Goal: Information Seeking & Learning: Find specific fact

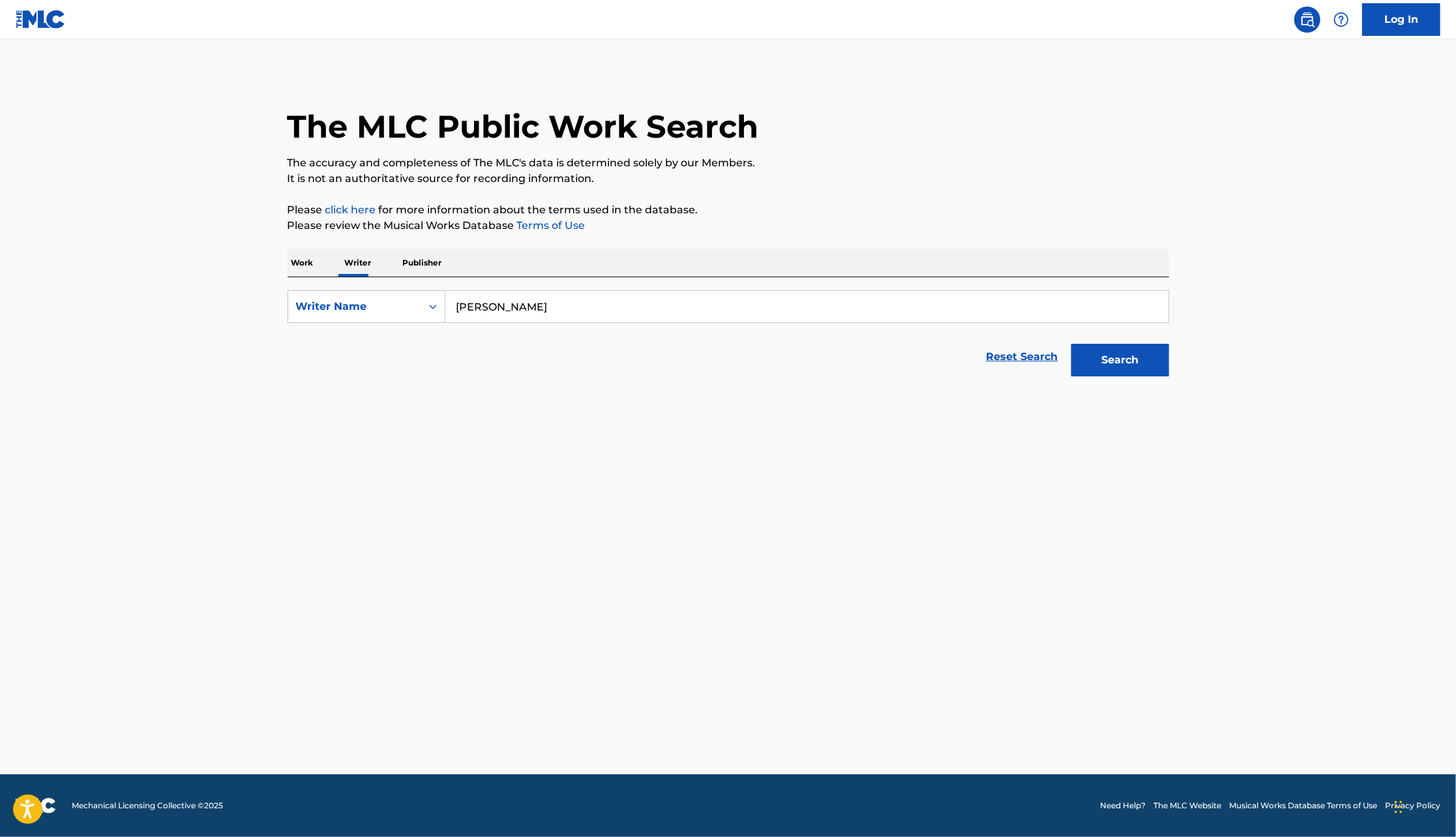
type input "[PERSON_NAME]"
click at [1071, 344] on button "Search" at bounding box center [1120, 360] width 98 height 33
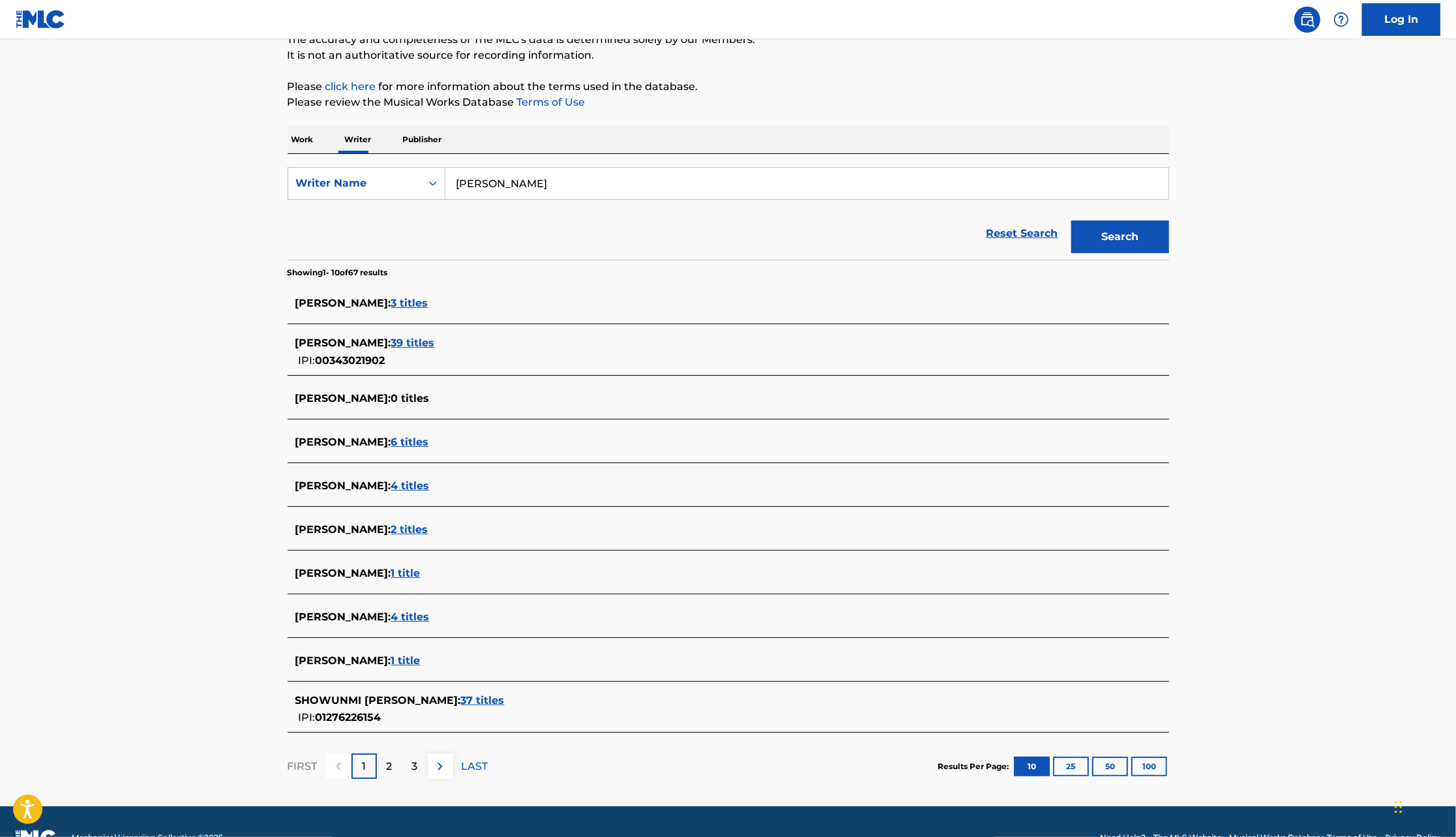
scroll to position [155, 0]
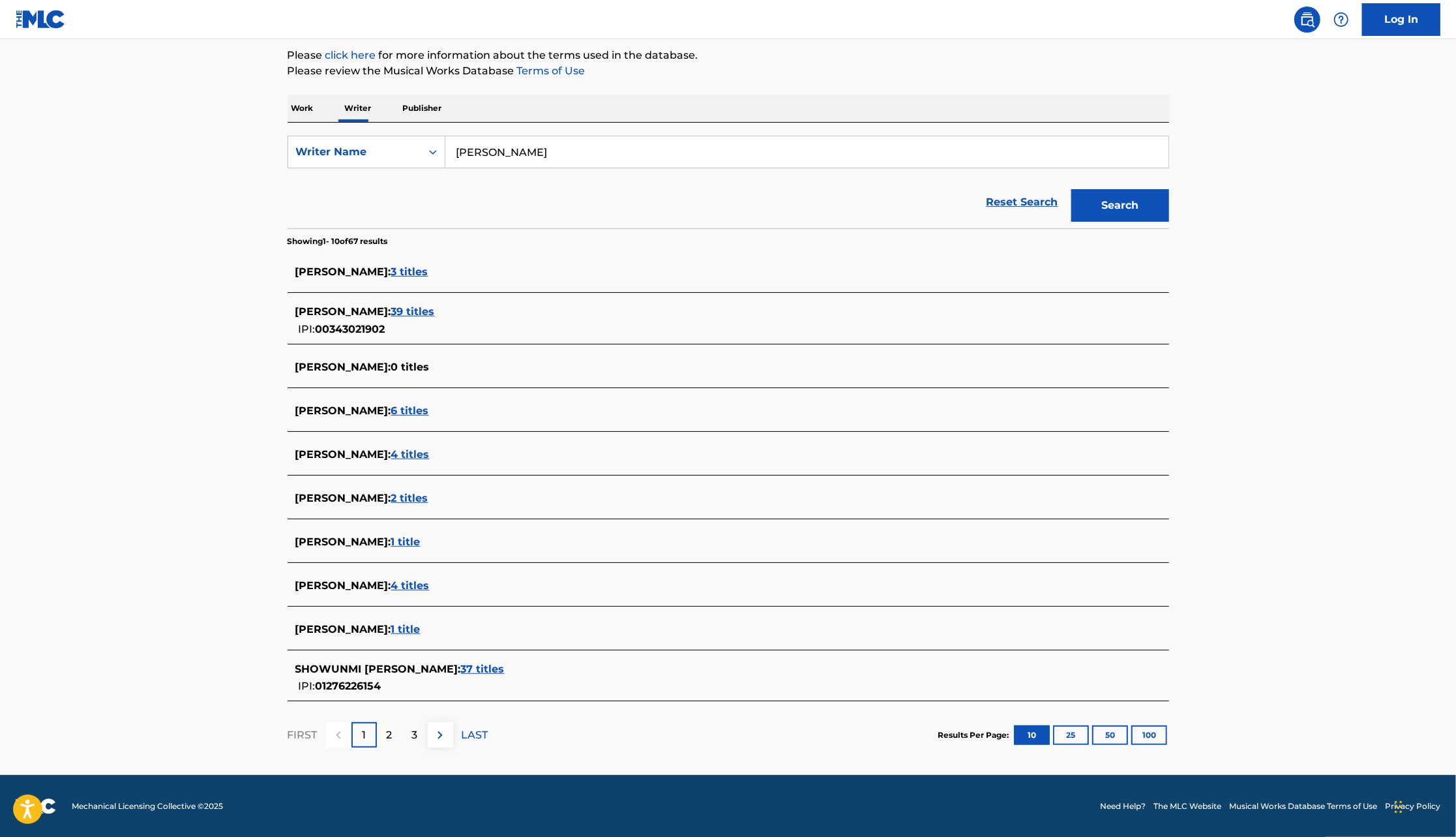
click at [430, 453] on span "4 titles" at bounding box center [410, 454] width 39 height 12
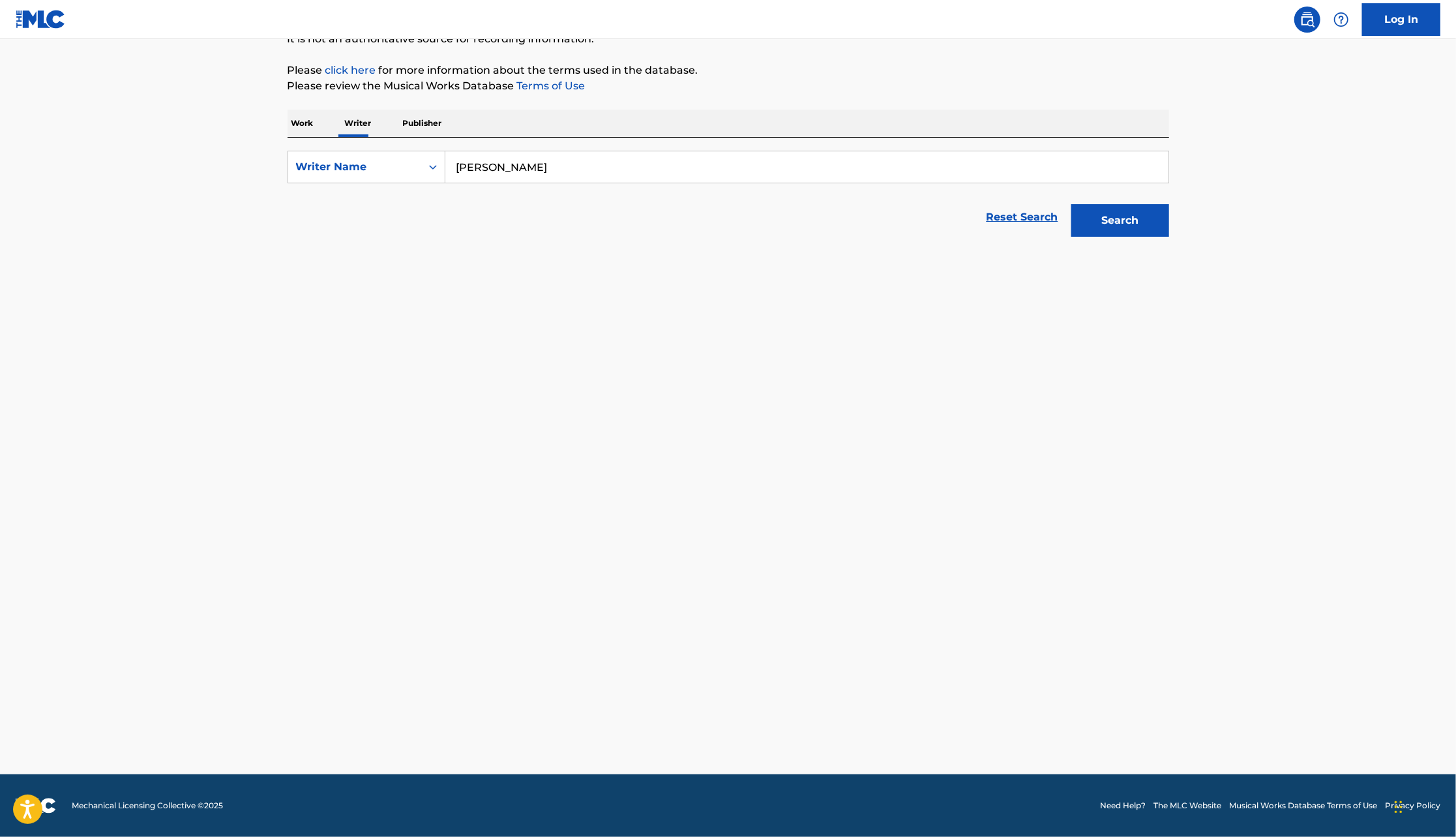
scroll to position [140, 0]
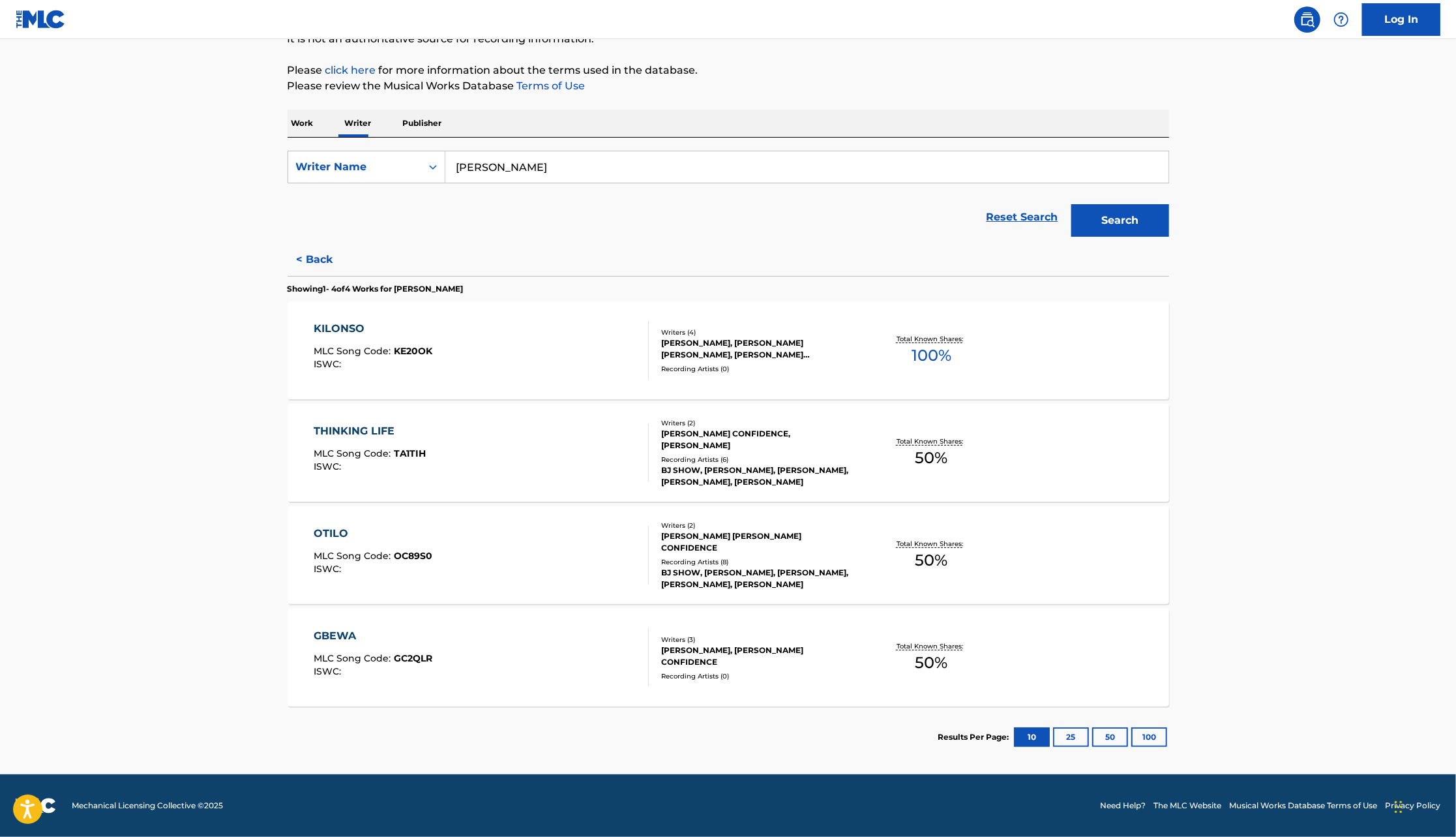
click at [619, 568] on div "OTILO MLC Song Code : OC89S0 ISWC :" at bounding box center [481, 555] width 335 height 59
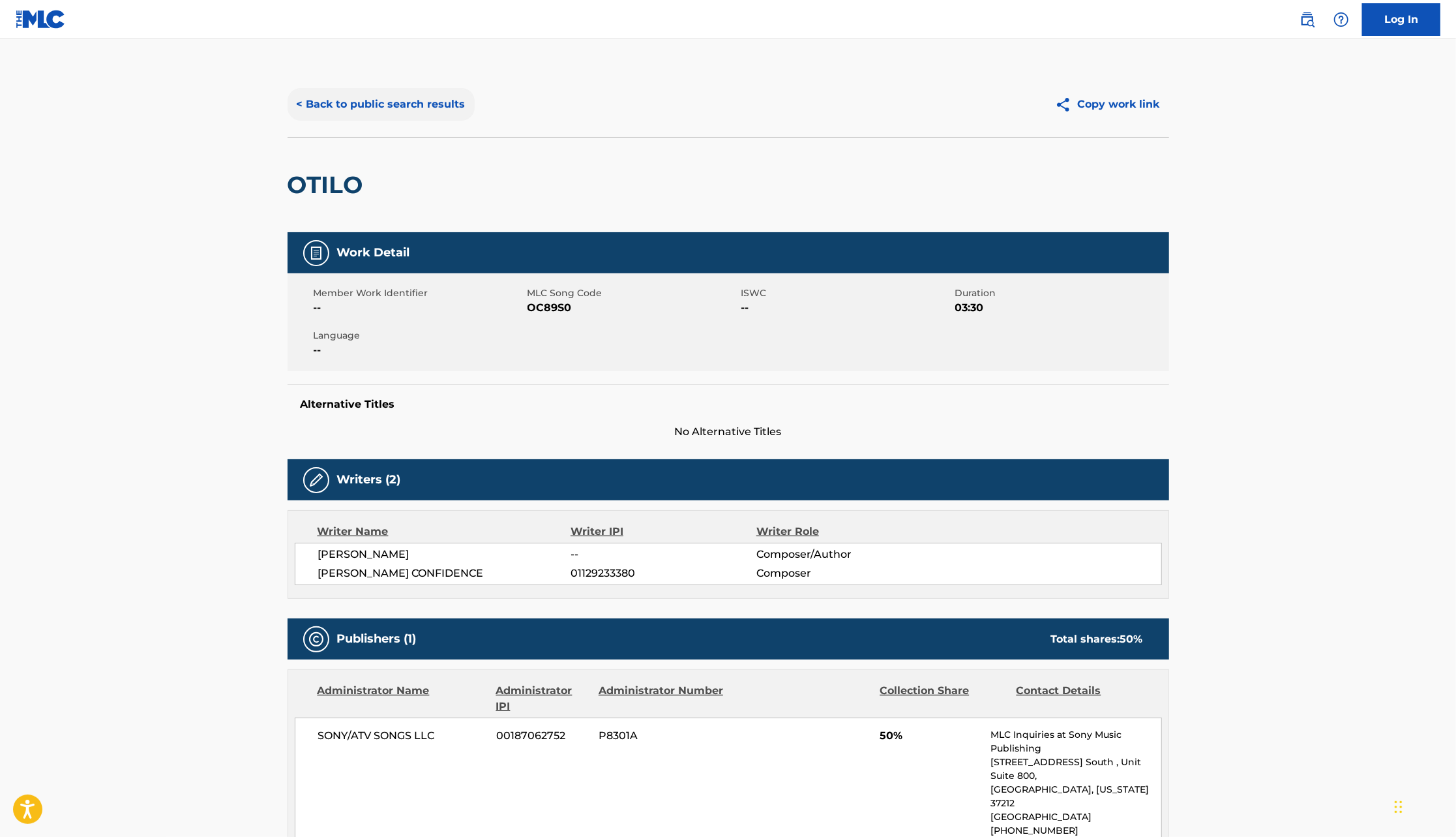
click at [362, 100] on button "< Back to public search results" at bounding box center [381, 104] width 187 height 33
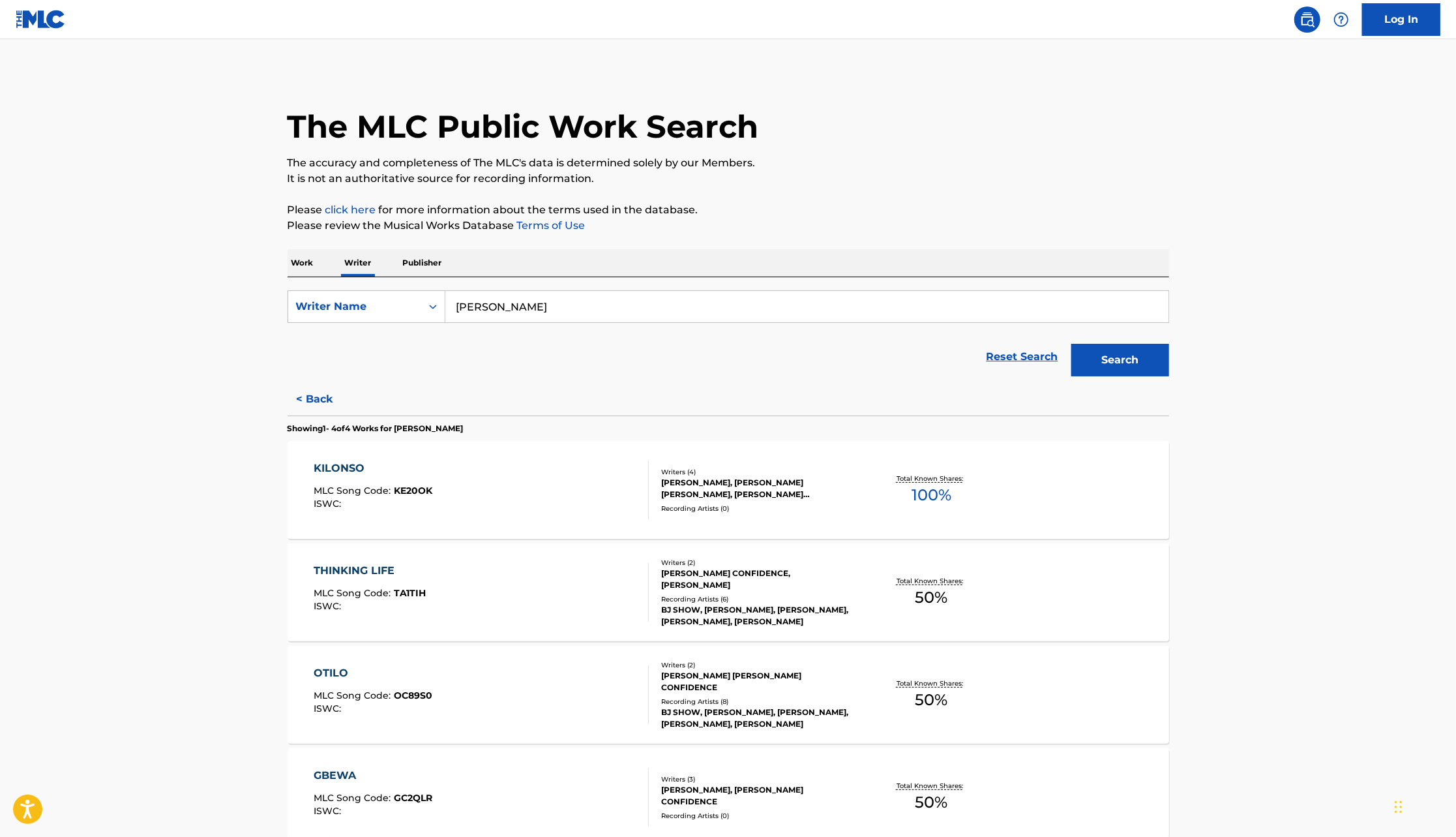
click at [764, 468] on div "Writers ( 4 )" at bounding box center [760, 471] width 197 height 9
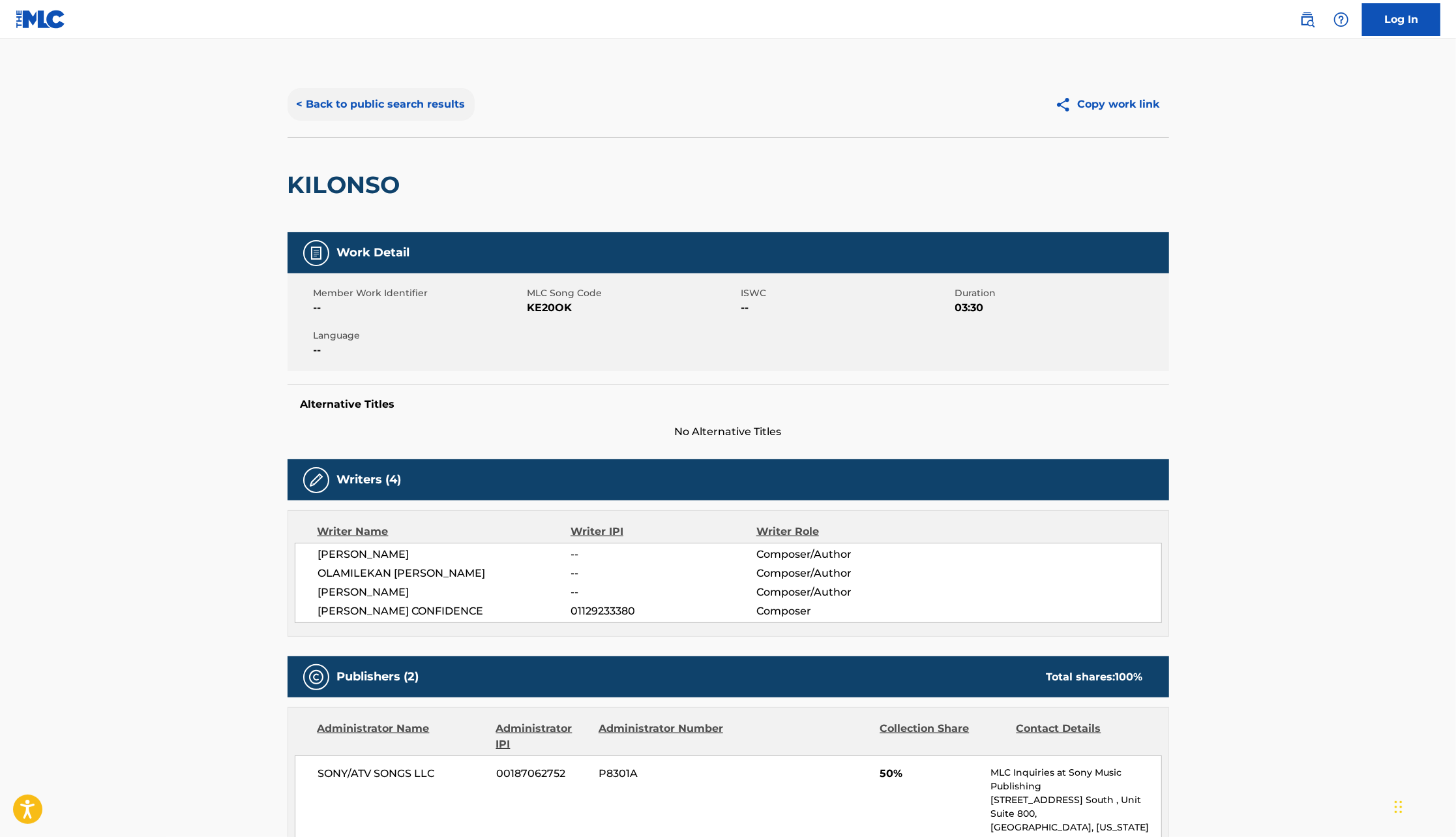
click at [365, 105] on button "< Back to public search results" at bounding box center [381, 104] width 187 height 33
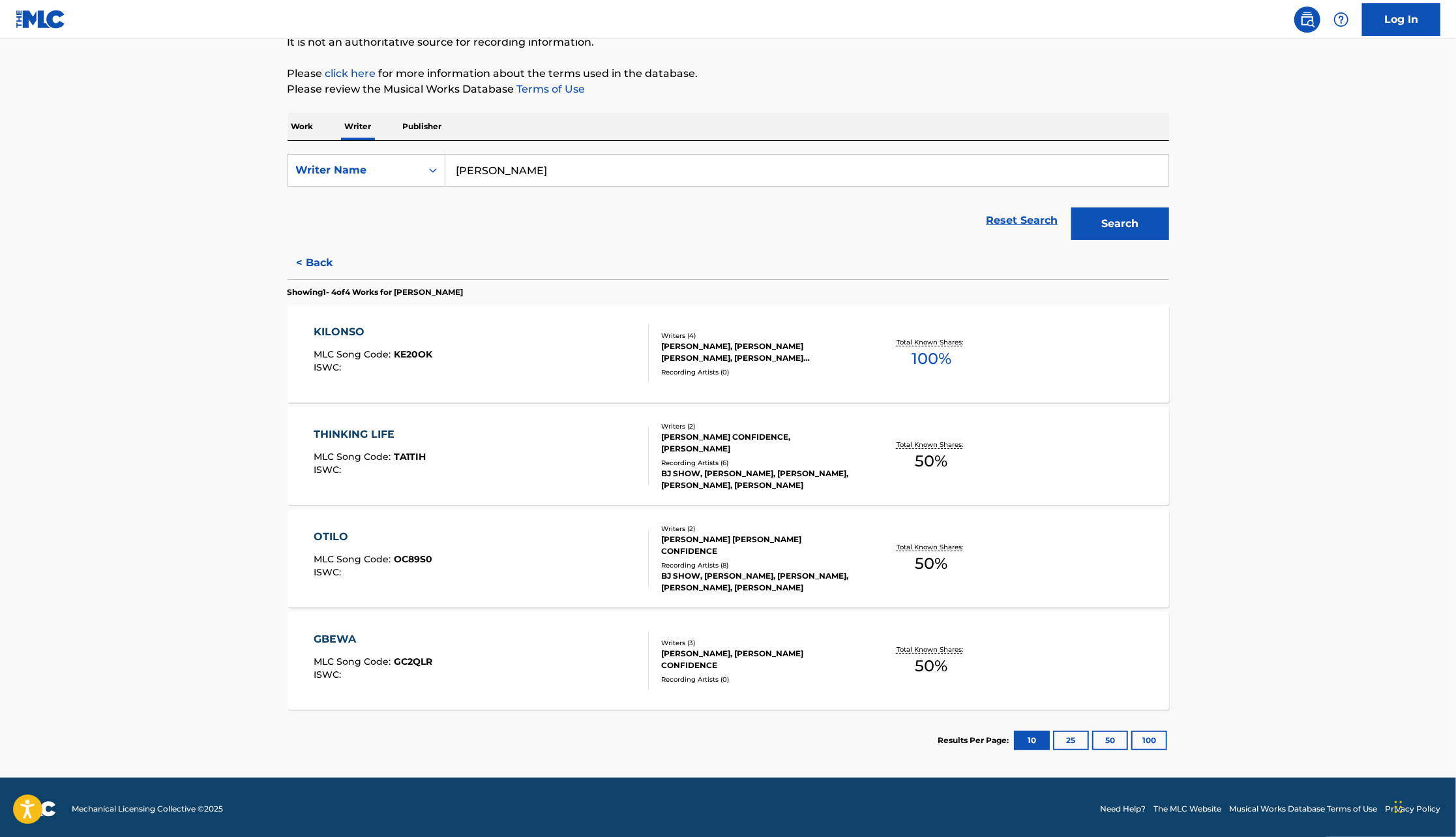
scroll to position [140, 0]
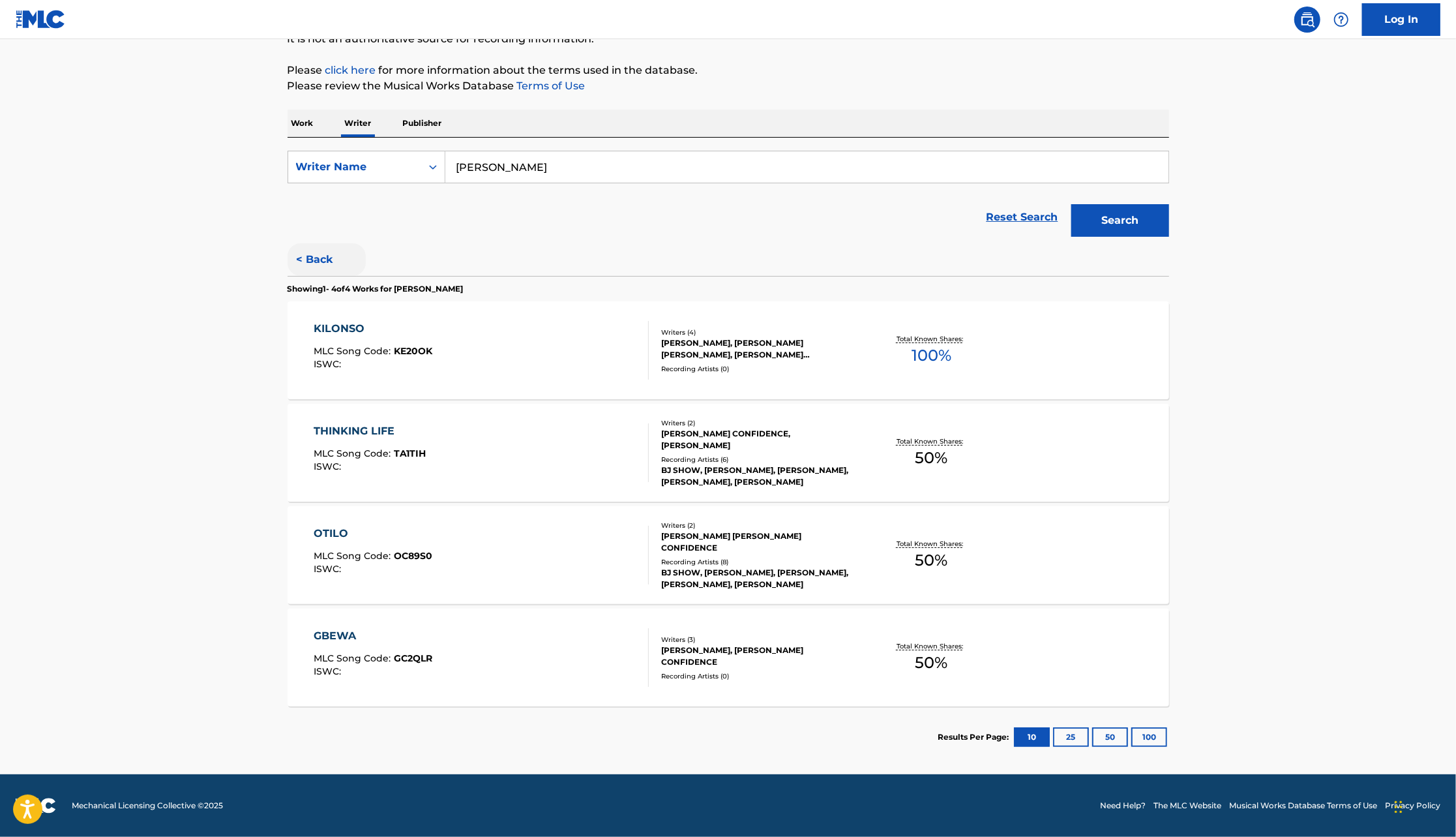
click at [294, 265] on button "< Back" at bounding box center [327, 260] width 79 height 33
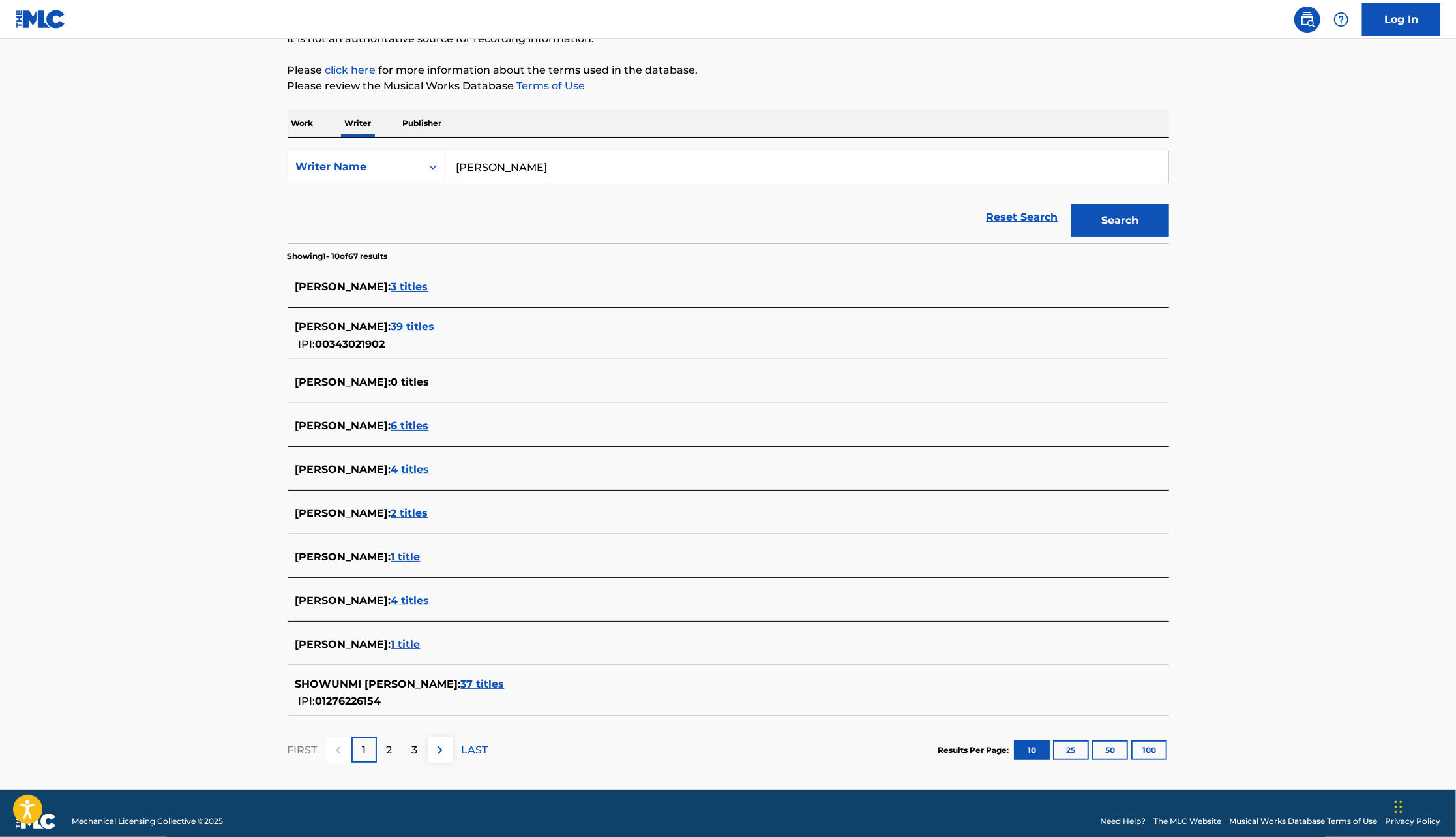
click at [429, 428] on span "6 titles" at bounding box center [410, 425] width 38 height 12
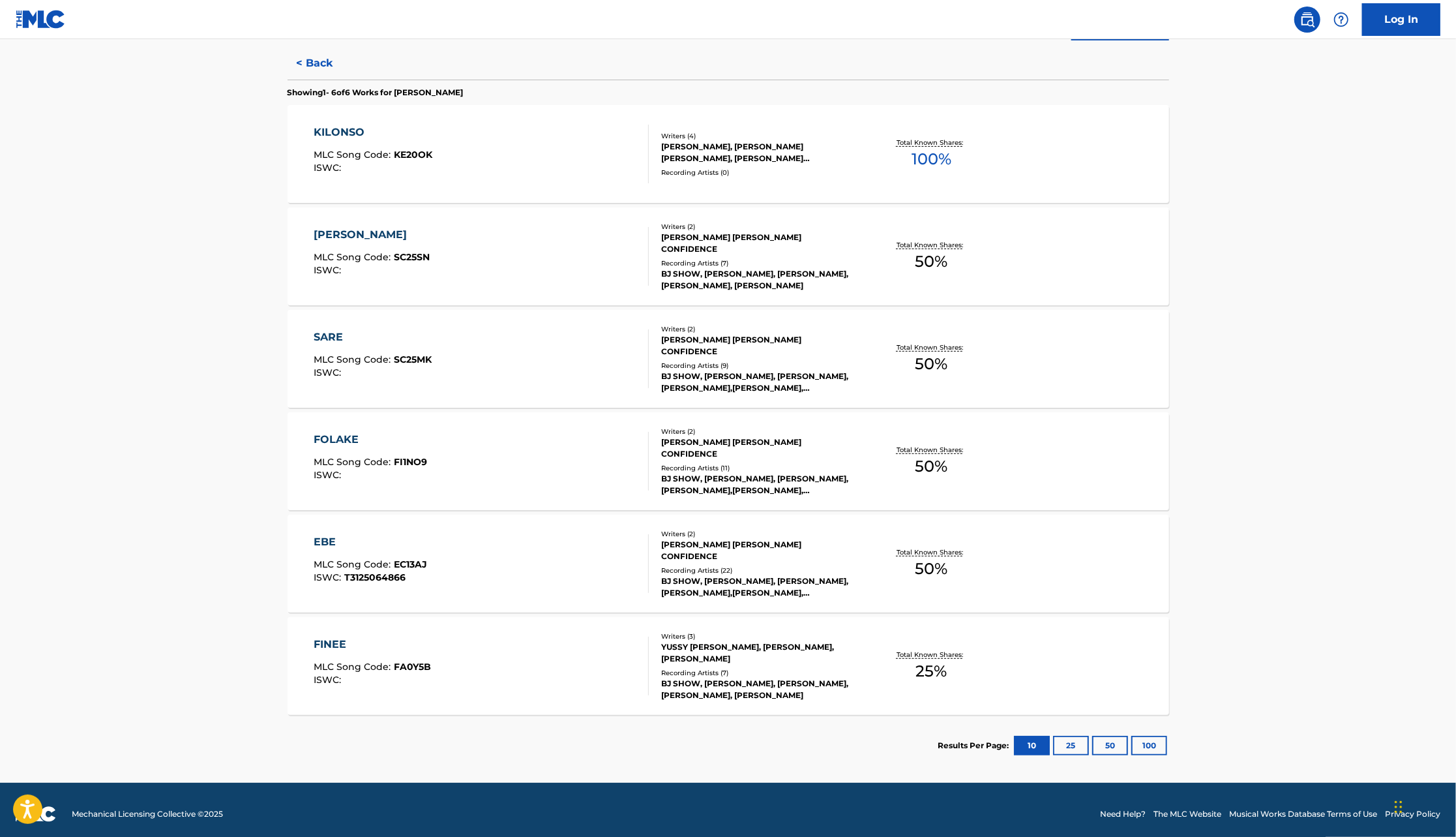
scroll to position [345, 0]
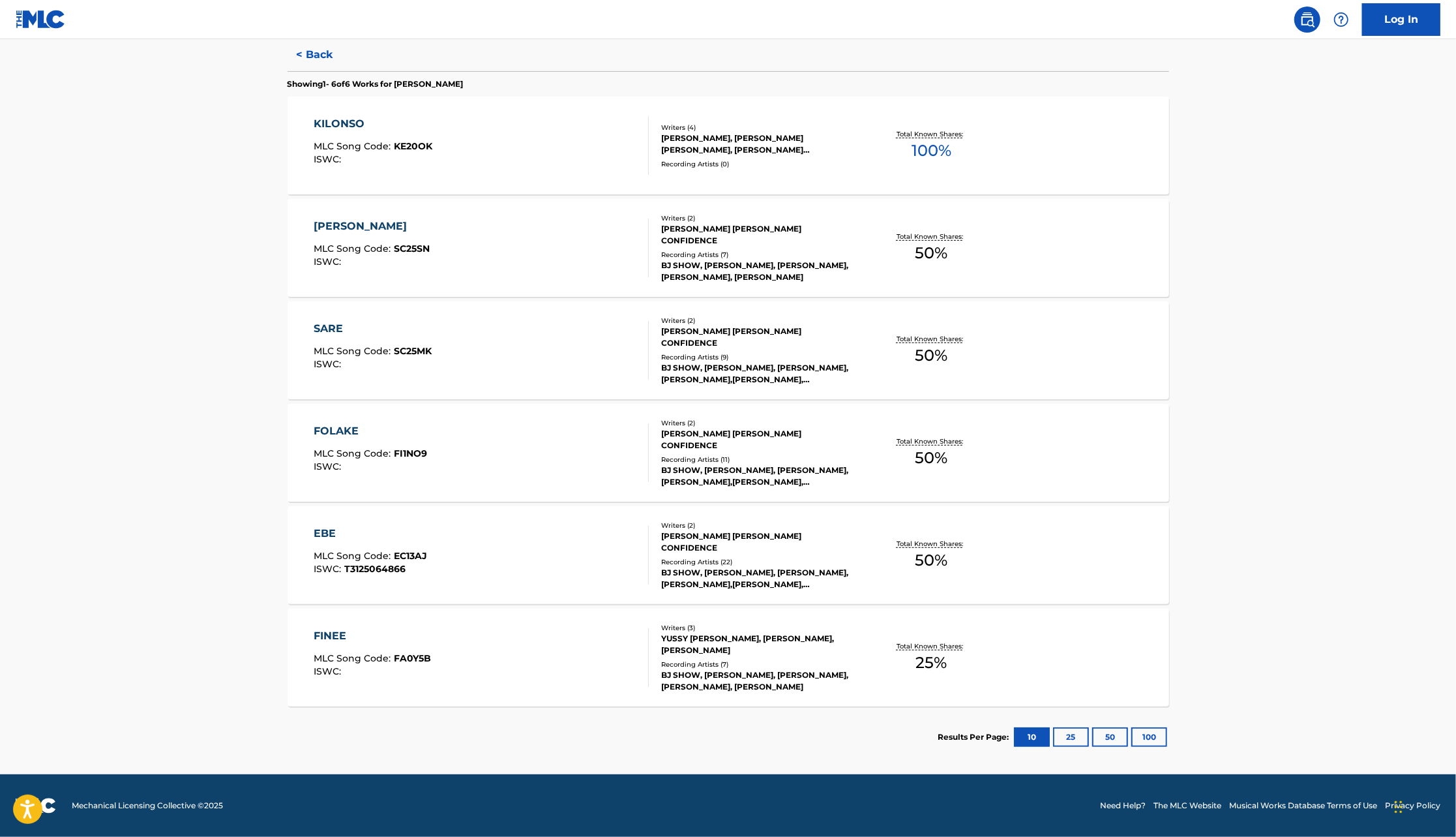
click at [748, 653] on div "YUSSY [PERSON_NAME], [PERSON_NAME], [PERSON_NAME]" at bounding box center [760, 644] width 197 height 23
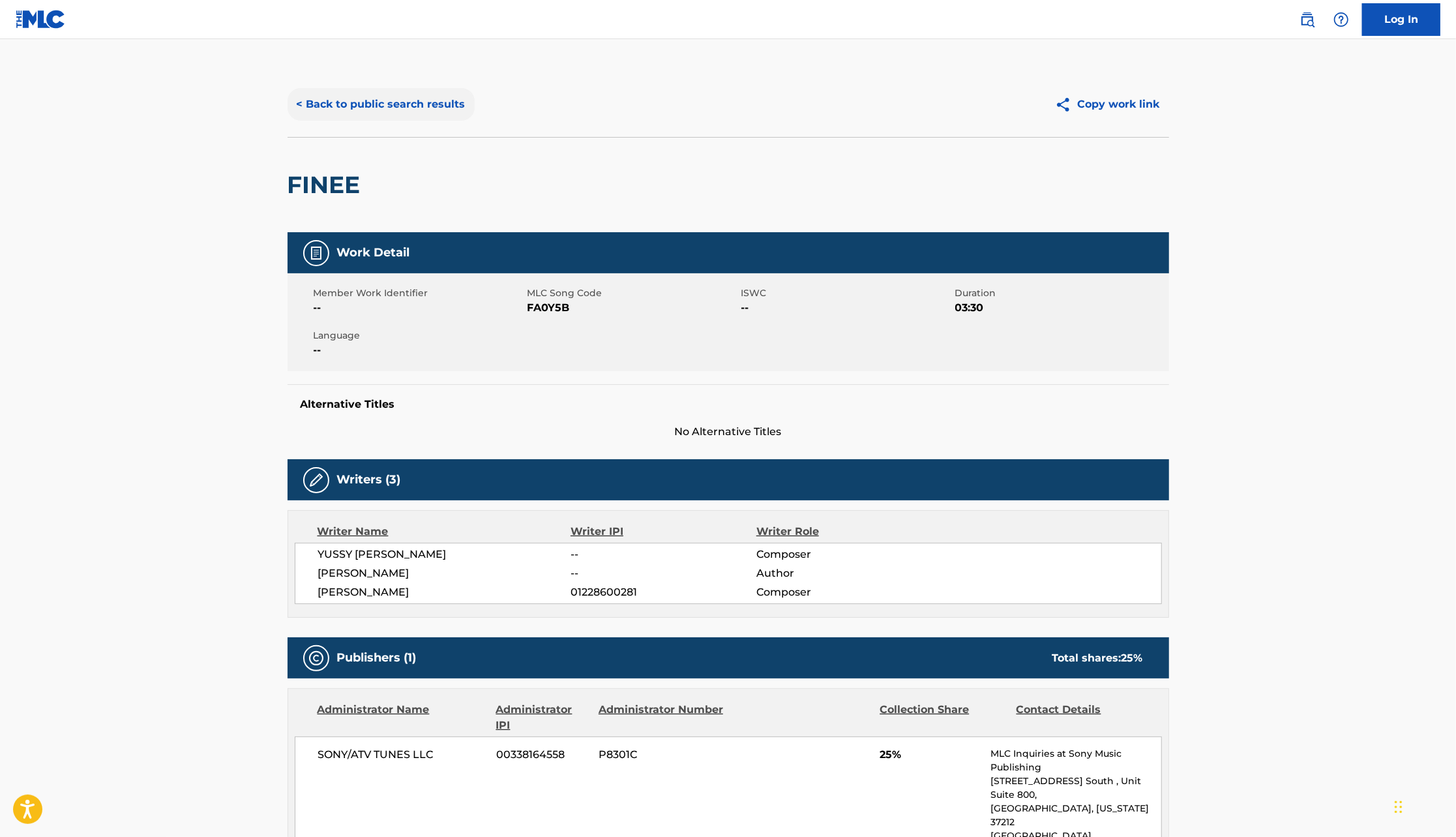
click at [344, 111] on button "< Back to public search results" at bounding box center [381, 104] width 187 height 33
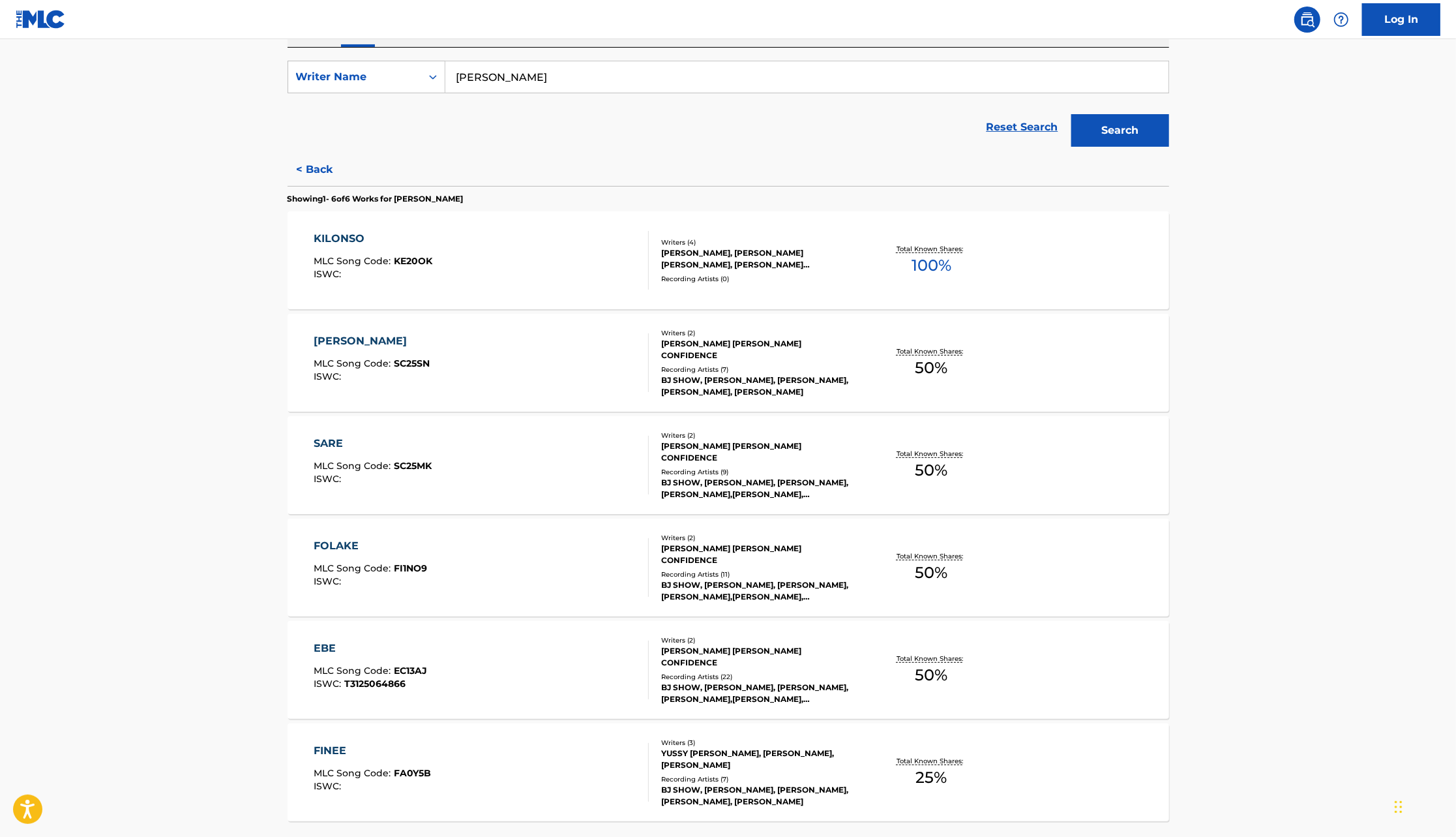
scroll to position [345, 0]
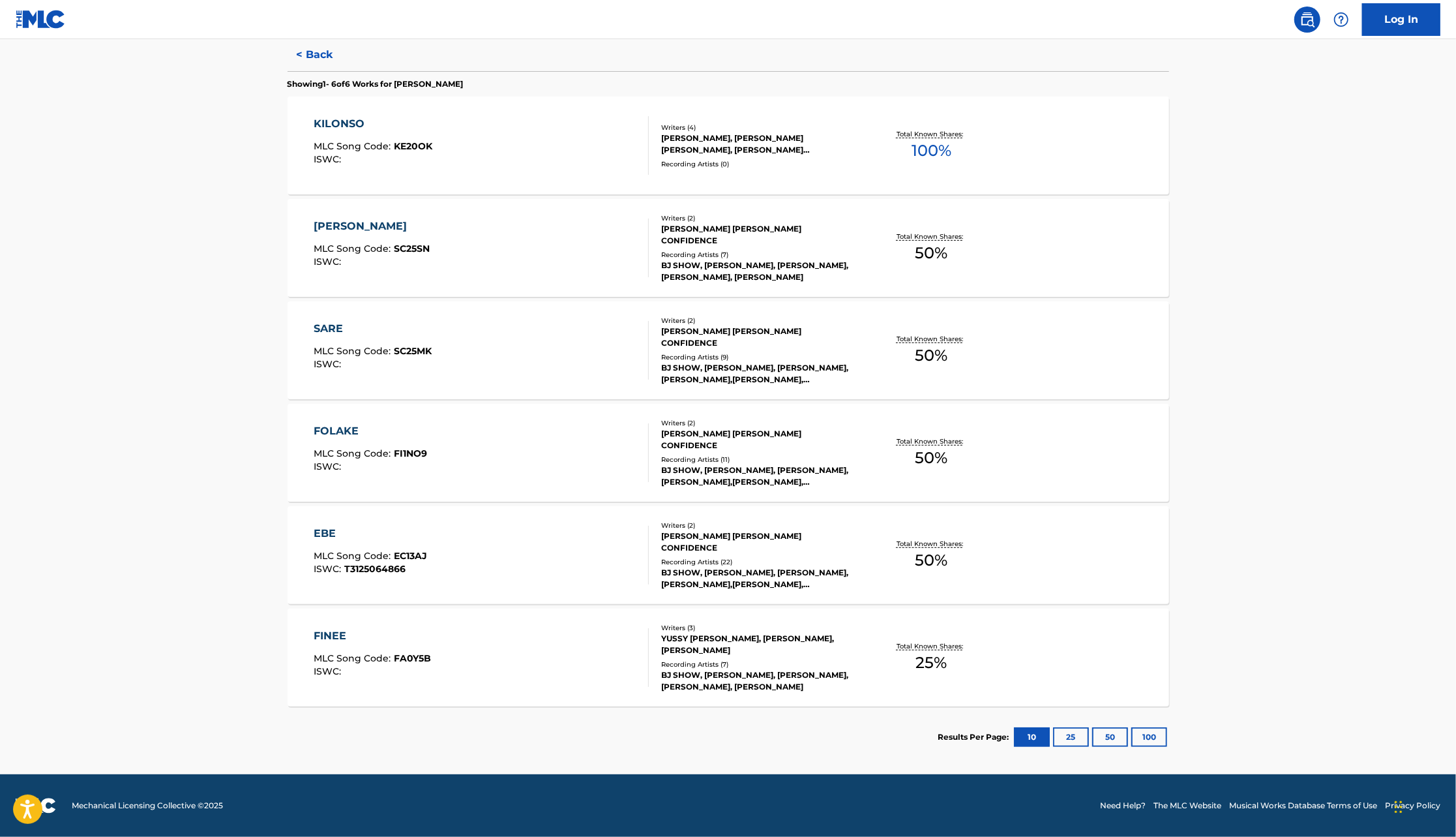
click at [749, 543] on div "[PERSON_NAME] [PERSON_NAME] CONFIDENCE" at bounding box center [760, 542] width 197 height 23
